Goal: Transaction & Acquisition: Download file/media

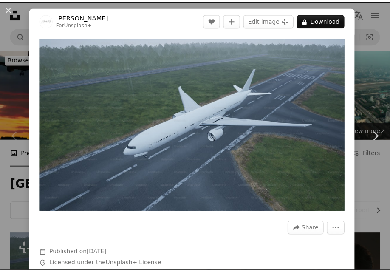
scroll to position [170, 0]
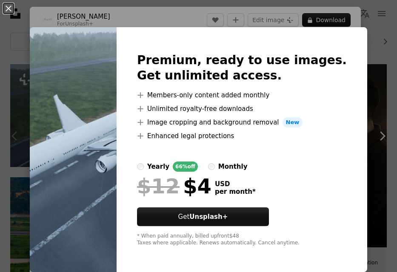
click at [117, 82] on img at bounding box center [73, 149] width 87 height 245
click at [9, 9] on button "An X shape" at bounding box center [8, 8] width 10 height 10
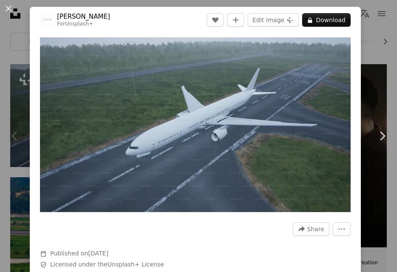
click at [9, 9] on button "An X shape" at bounding box center [8, 8] width 10 height 10
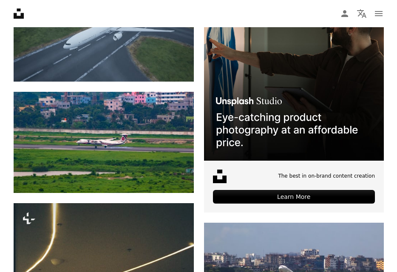
scroll to position [270, 0]
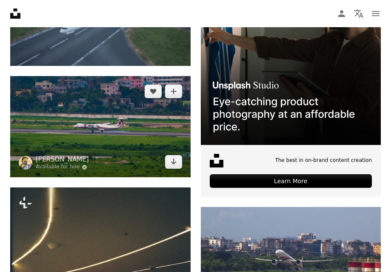
click at [142, 114] on img at bounding box center [100, 126] width 180 height 101
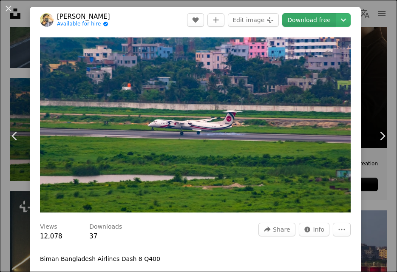
click at [310, 20] on link "Download free" at bounding box center [309, 20] width 54 height 14
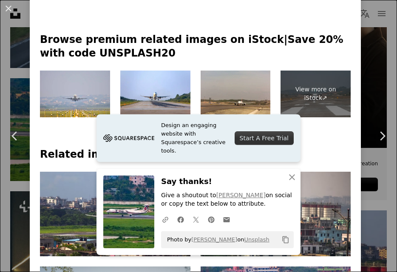
scroll to position [376, 0]
